Goal: Task Accomplishment & Management: Manage account settings

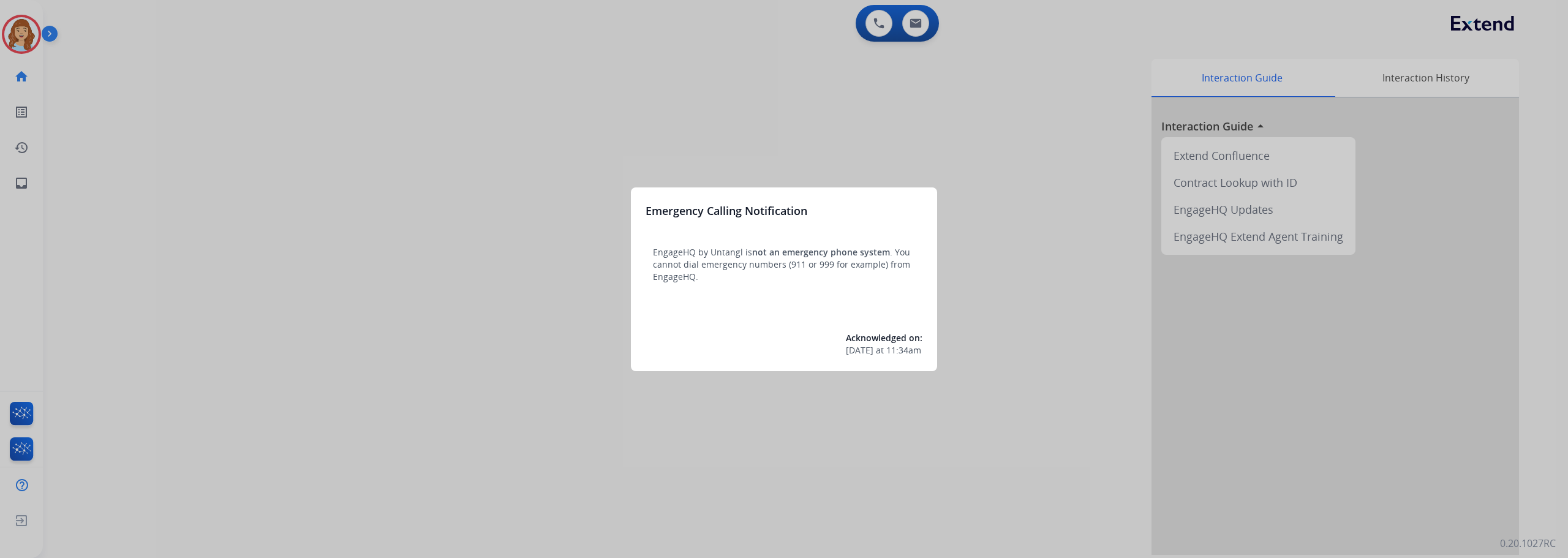
click at [14, 38] on div at bounding box center [784, 279] width 1568 height 558
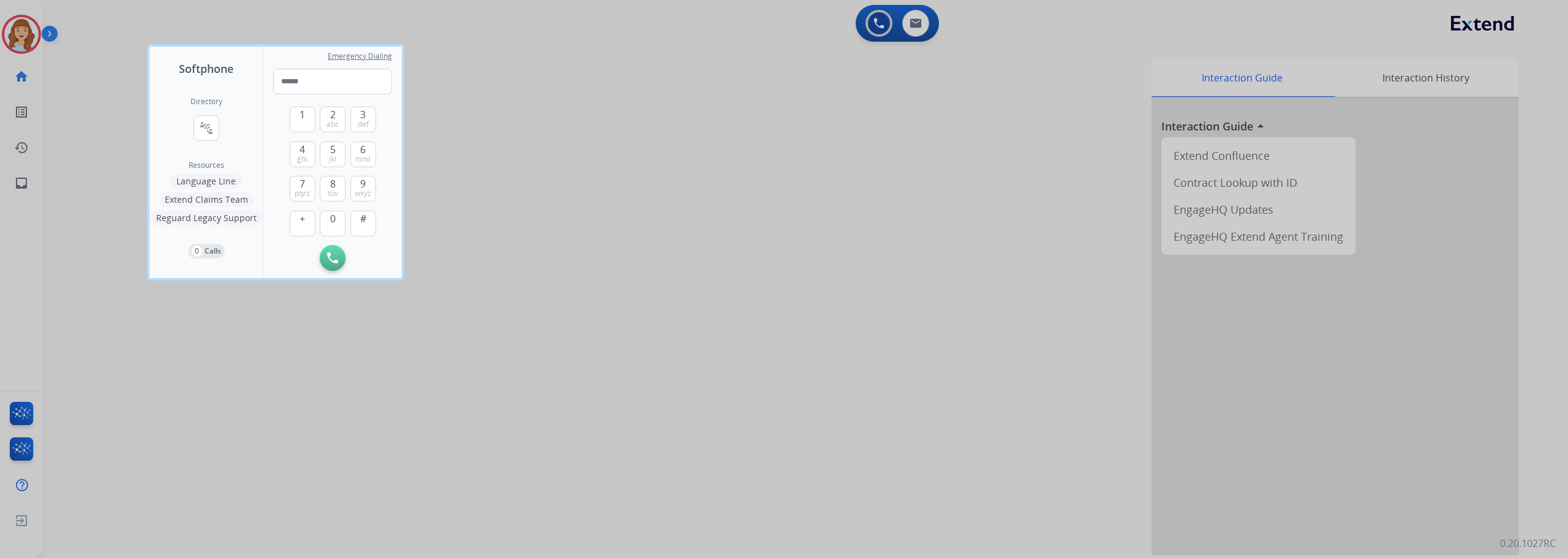
click at [19, 29] on div at bounding box center [784, 279] width 1568 height 558
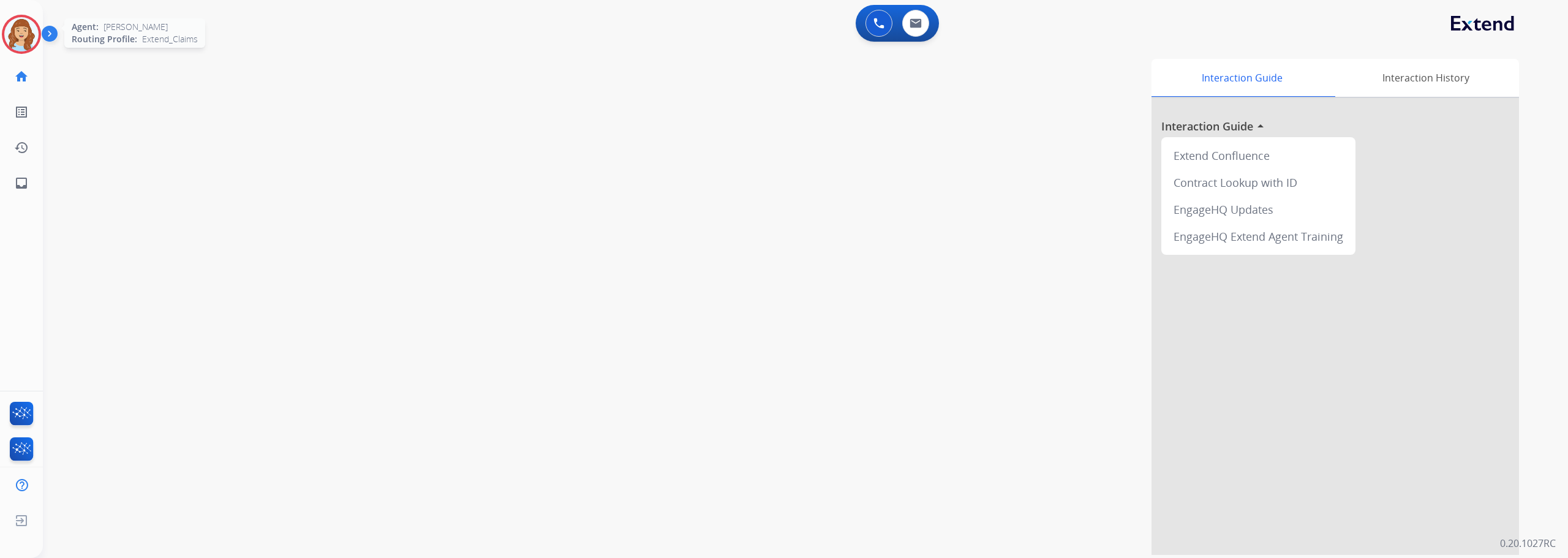
click at [12, 37] on img at bounding box center [22, 34] width 34 height 34
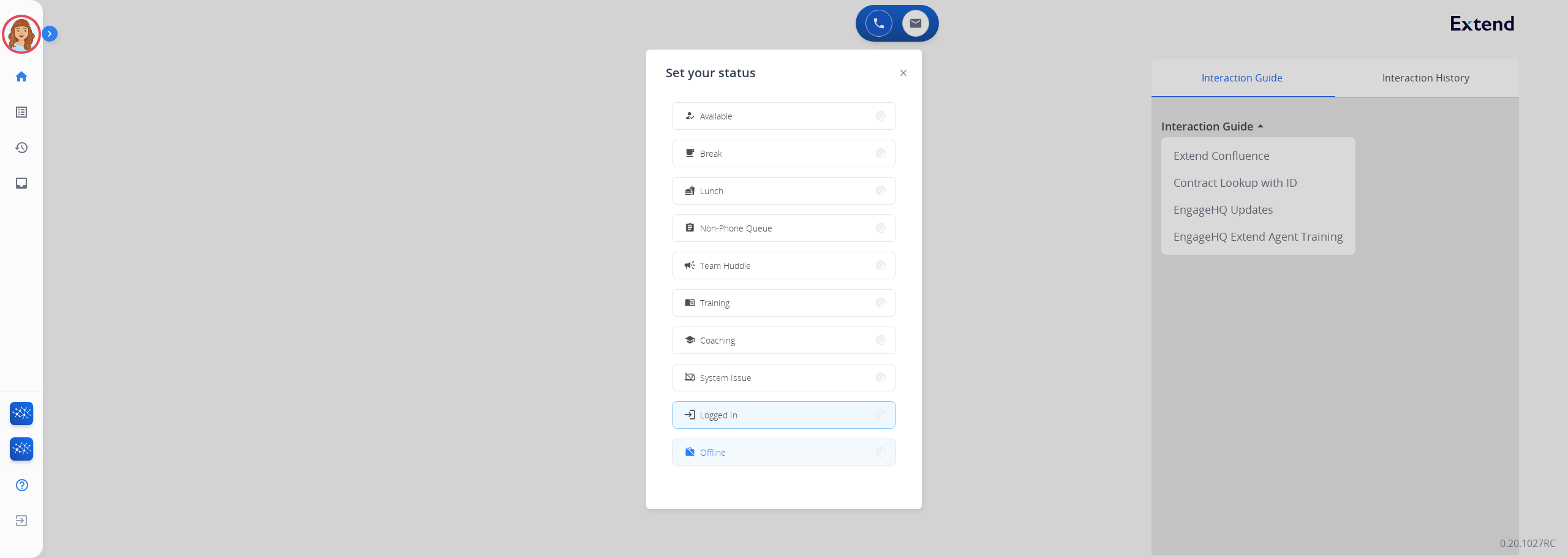
click at [719, 450] on span "Offline" at bounding box center [713, 453] width 26 height 13
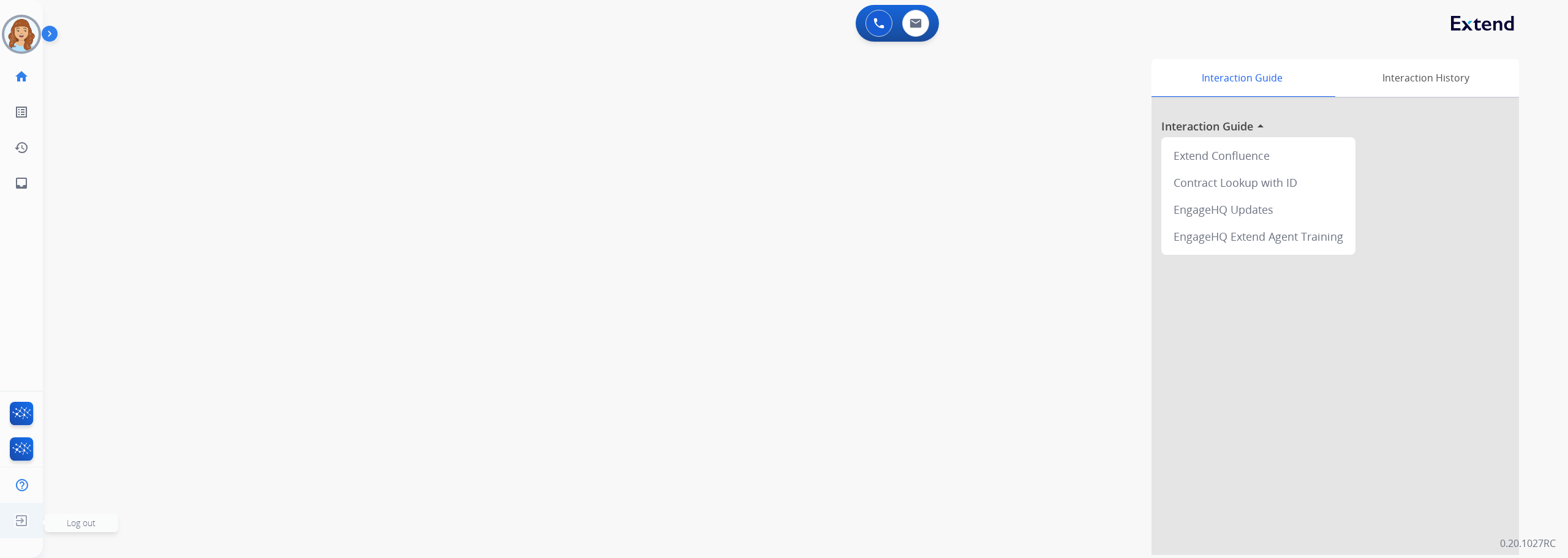
click at [68, 520] on span "Log out" at bounding box center [81, 523] width 29 height 11
